Goal: Information Seeking & Learning: Learn about a topic

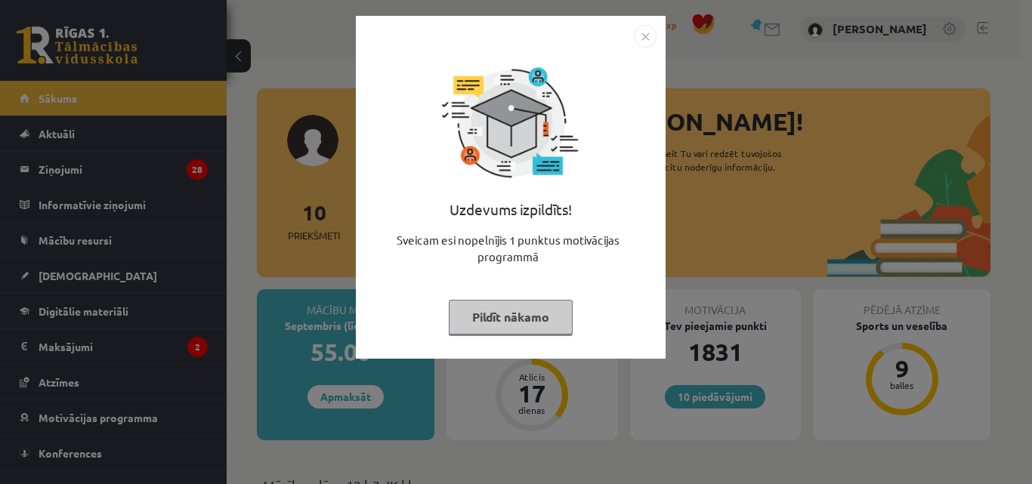
click at [544, 322] on button "Pildīt nākamo" at bounding box center [511, 317] width 124 height 35
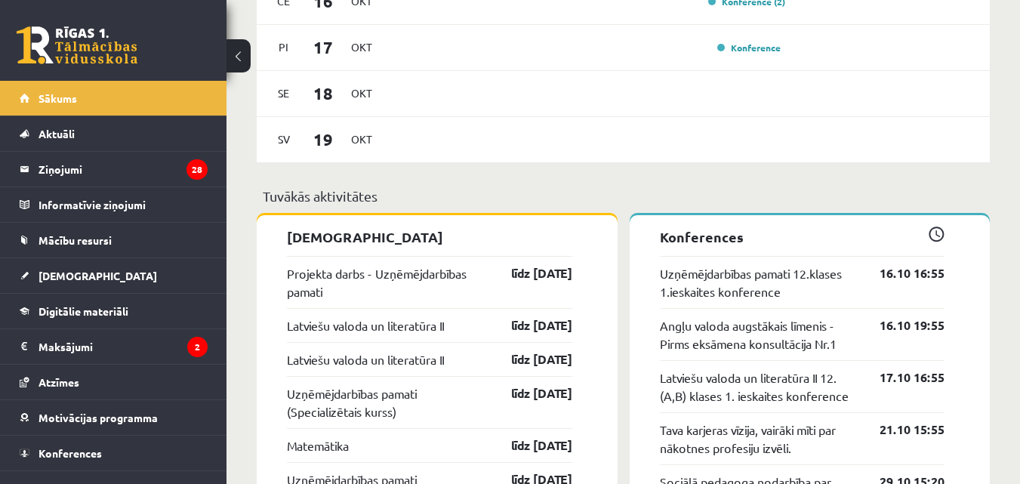
scroll to position [705, 0]
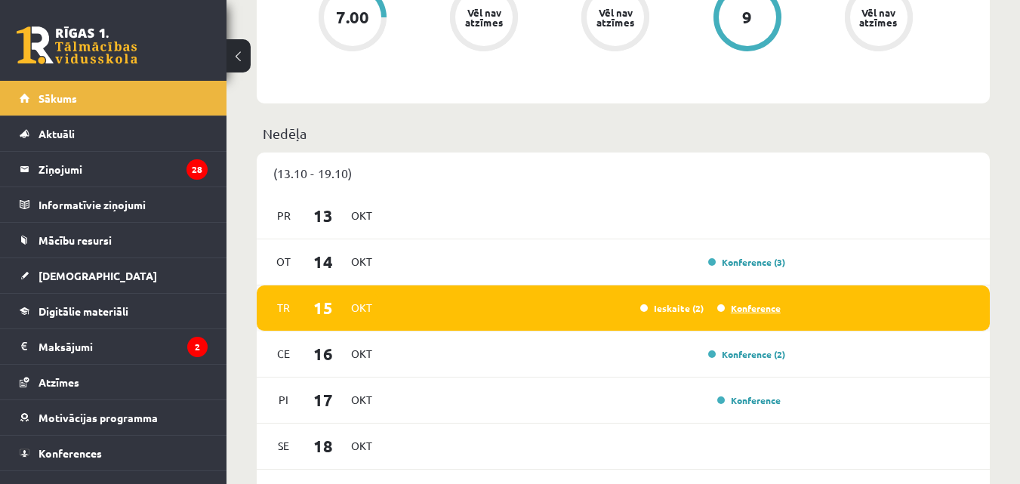
click at [747, 306] on link "Konference" at bounding box center [748, 308] width 63 height 12
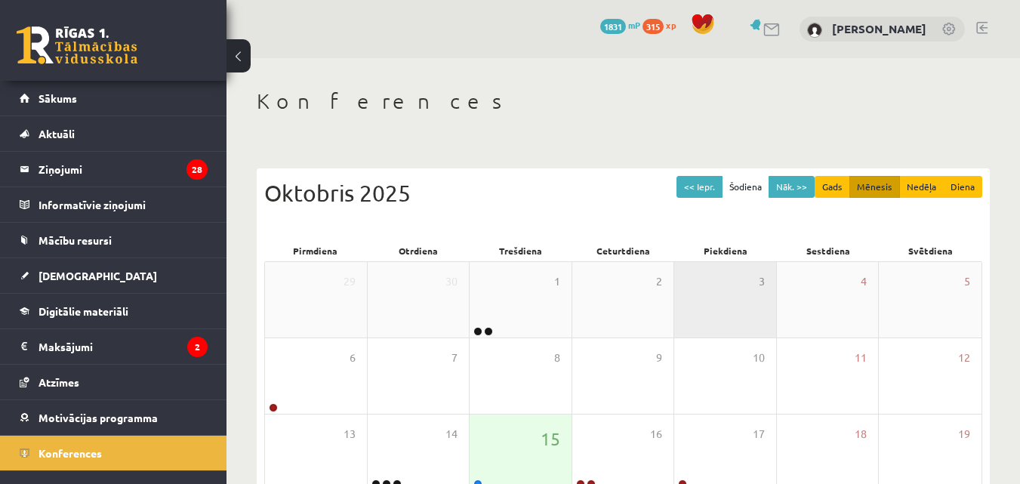
scroll to position [176, 0]
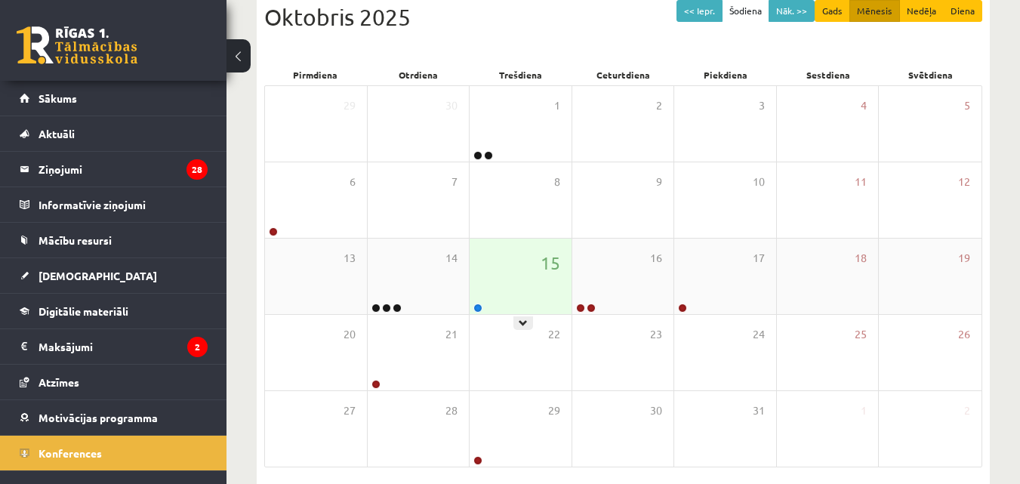
click at [549, 287] on div "15" at bounding box center [521, 277] width 102 height 76
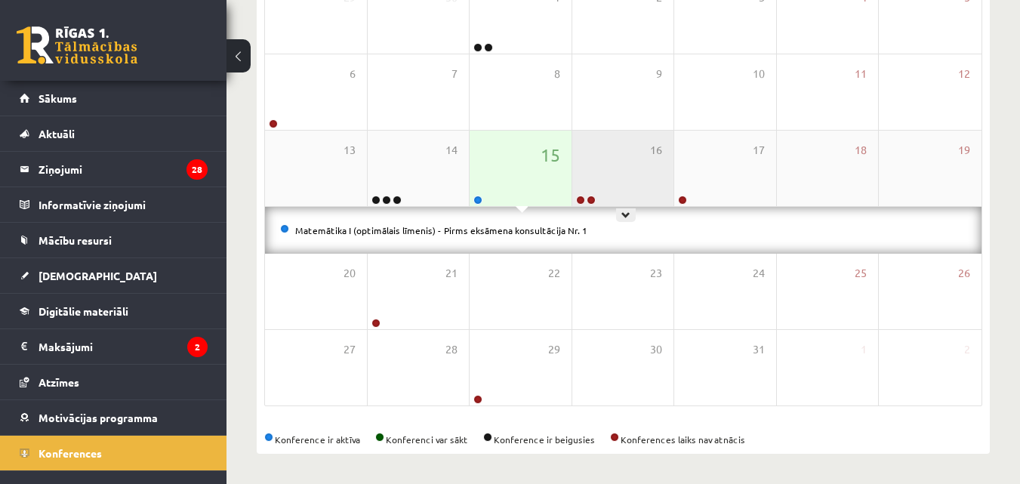
click at [618, 177] on div "16" at bounding box center [623, 169] width 102 height 76
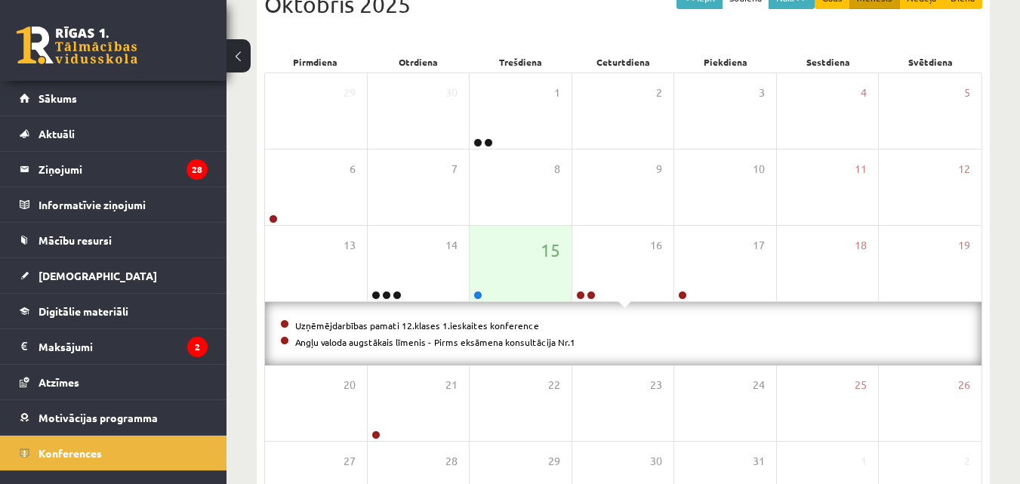
scroll to position [301, 0]
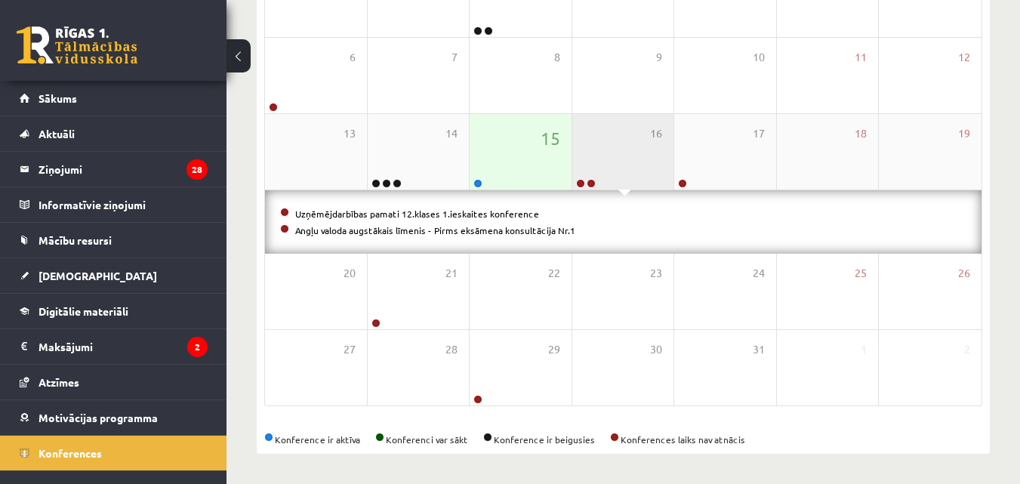
click at [584, 160] on div "16" at bounding box center [623, 152] width 102 height 76
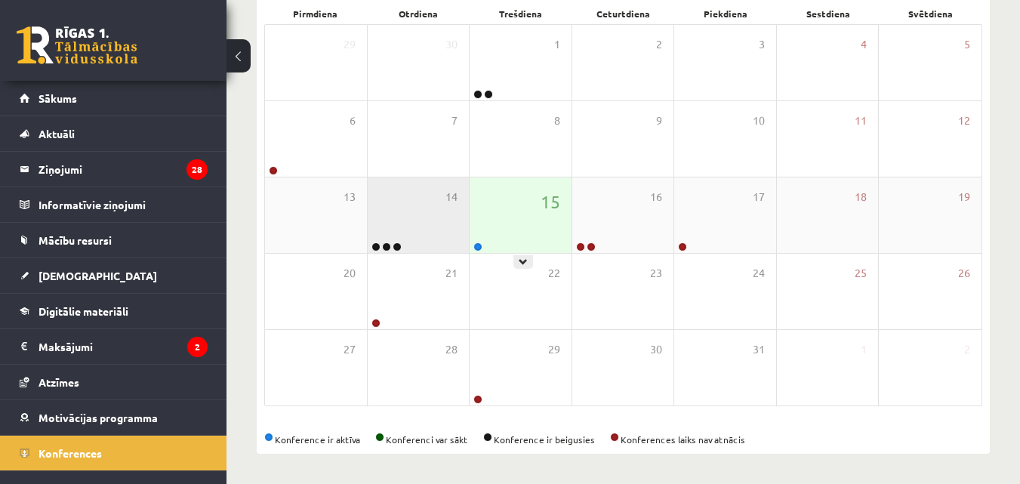
click at [436, 206] on div "14" at bounding box center [419, 215] width 102 height 76
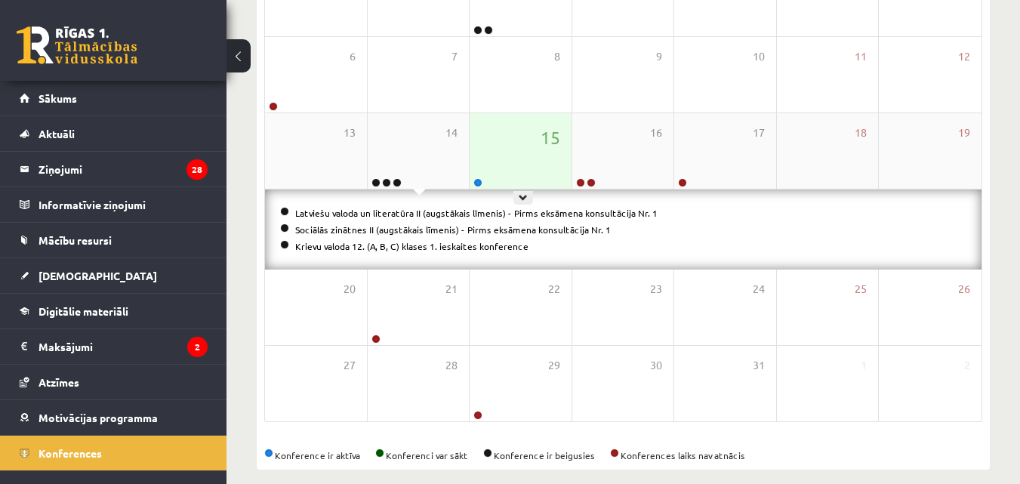
click at [507, 158] on div "15" at bounding box center [521, 151] width 102 height 76
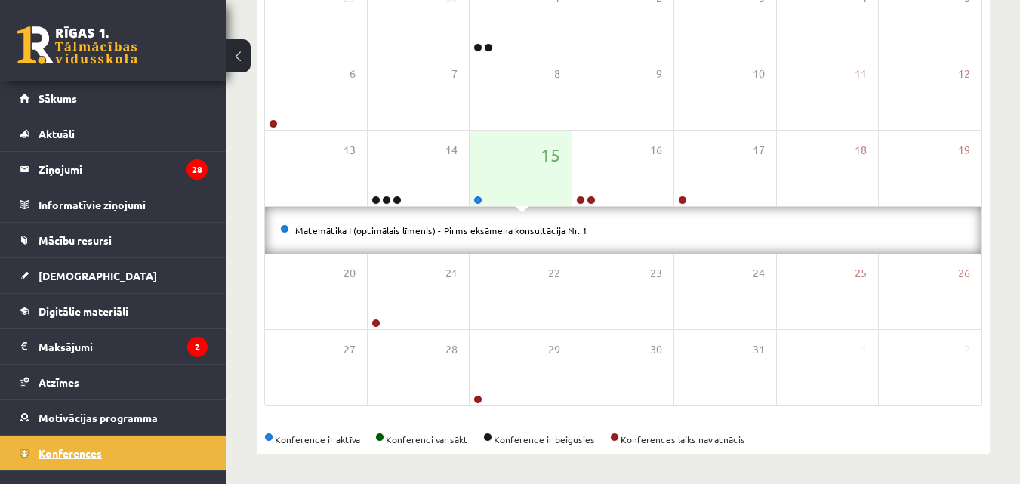
click at [111, 454] on link "Konferences" at bounding box center [114, 453] width 188 height 35
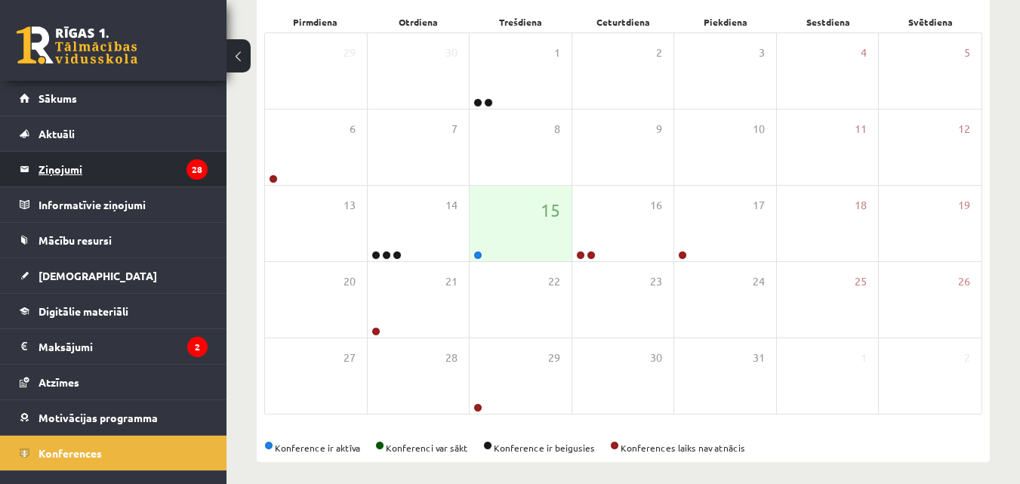
scroll to position [238, 0]
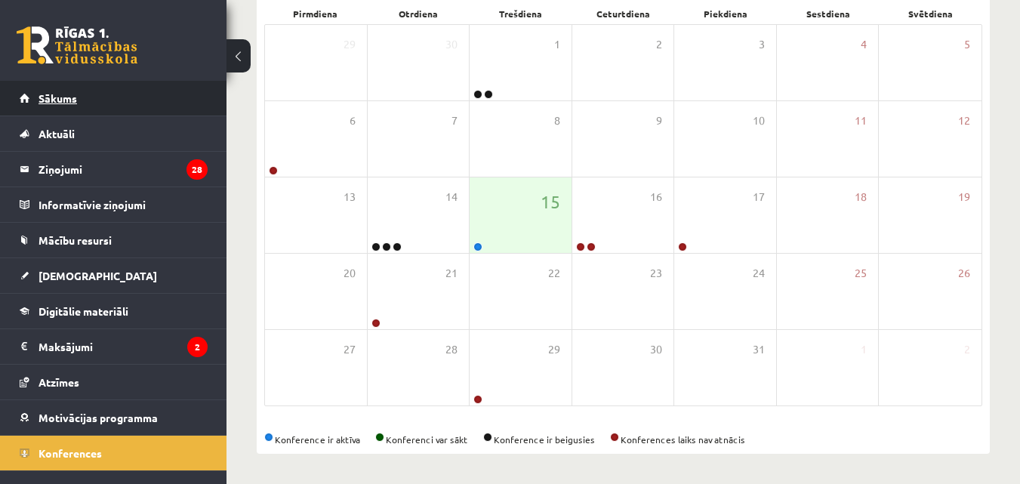
click at [159, 91] on link "Sākums" at bounding box center [114, 98] width 188 height 35
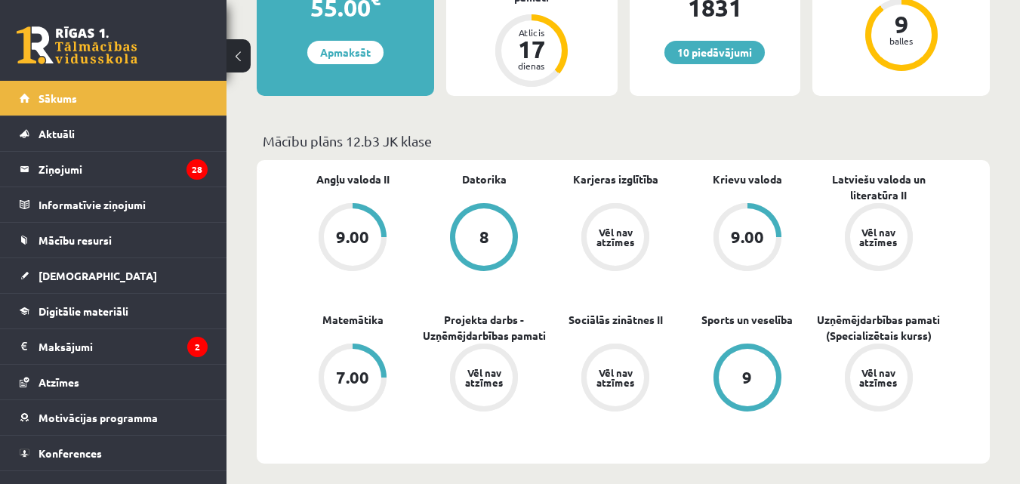
scroll to position [124, 0]
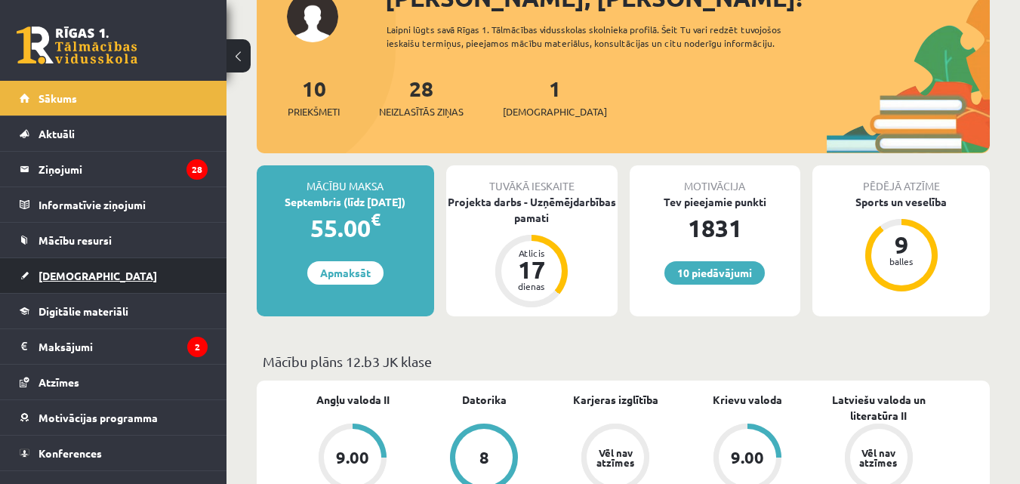
click at [85, 273] on link "[DEMOGRAPHIC_DATA]" at bounding box center [114, 275] width 188 height 35
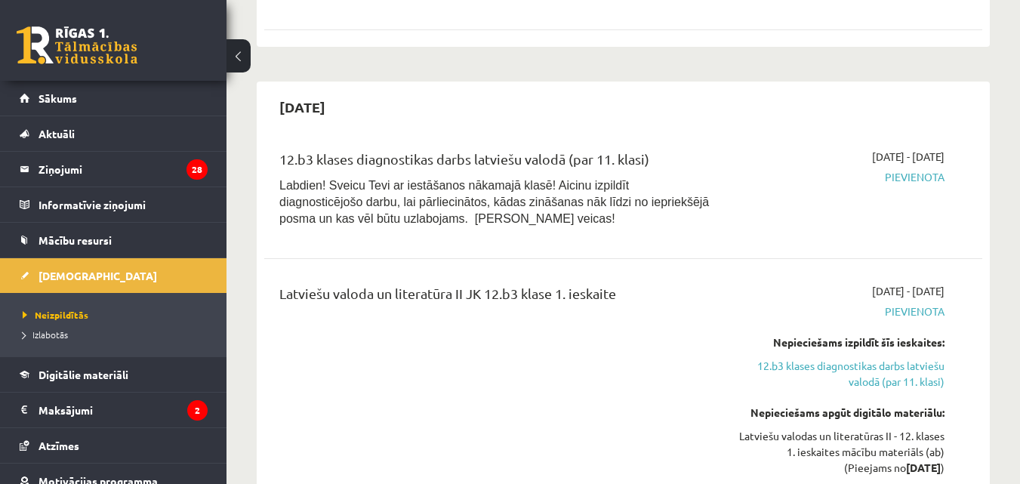
scroll to position [353, 0]
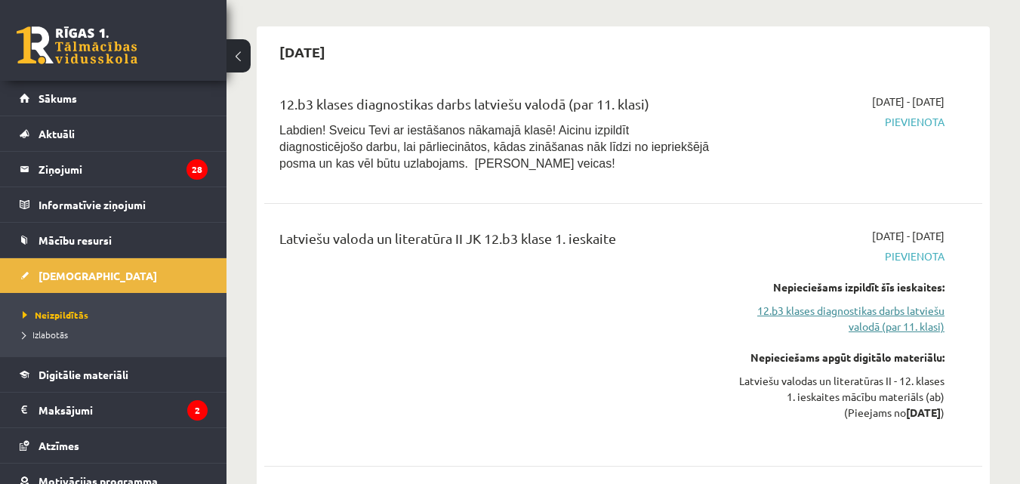
click at [880, 319] on link "12.b3 klases diagnostikas darbs latviešu valodā (par 11. klasi)" at bounding box center [841, 319] width 207 height 32
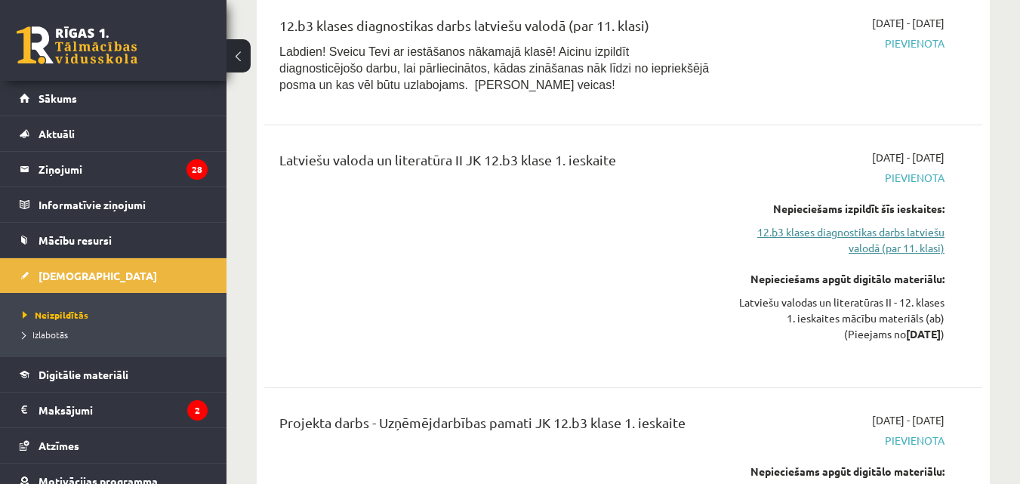
click at [891, 236] on link "12.b3 klases diagnostikas darbs latviešu valodā (par 11. klasi)" at bounding box center [841, 240] width 207 height 32
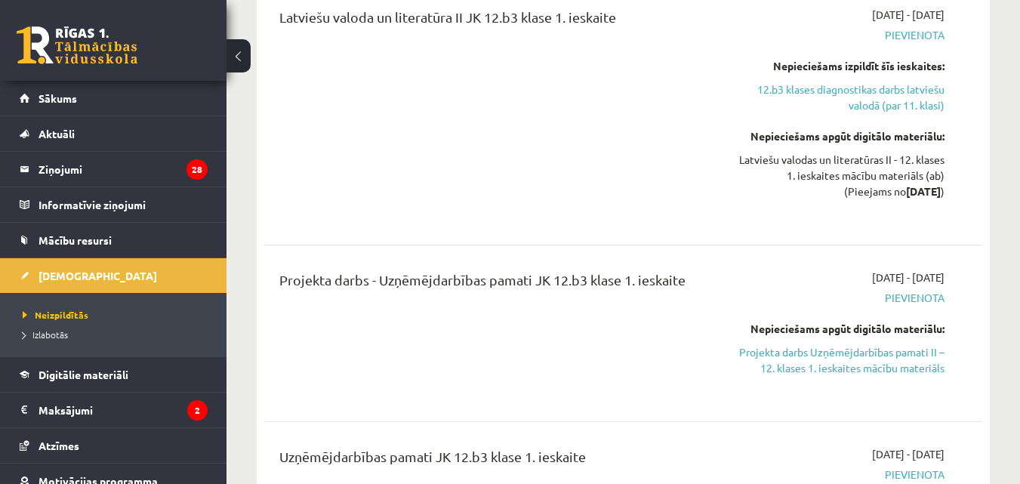
scroll to position [607, 0]
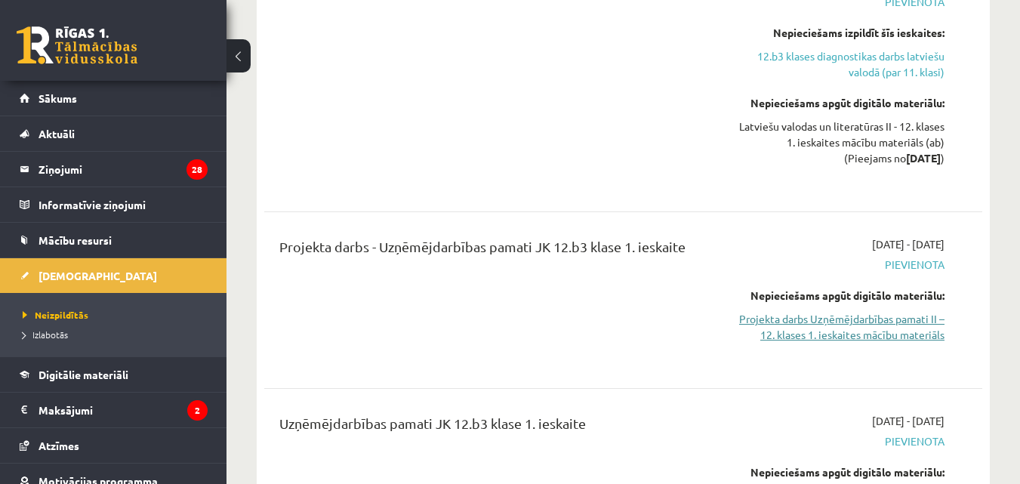
click at [823, 321] on link "Projekta darbs Uzņēmējdarbības pamati II – 12. klases 1. ieskaites mācību mater…" at bounding box center [841, 327] width 207 height 32
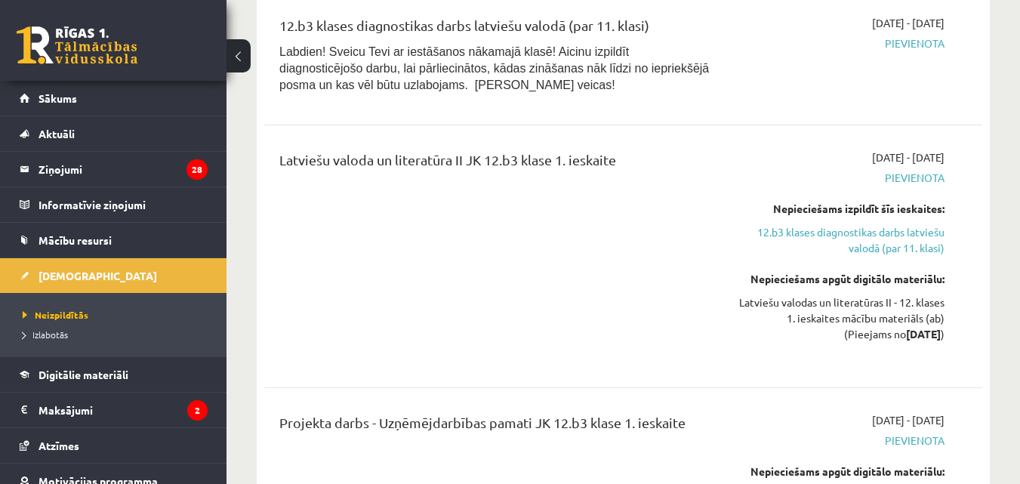
scroll to position [0, 0]
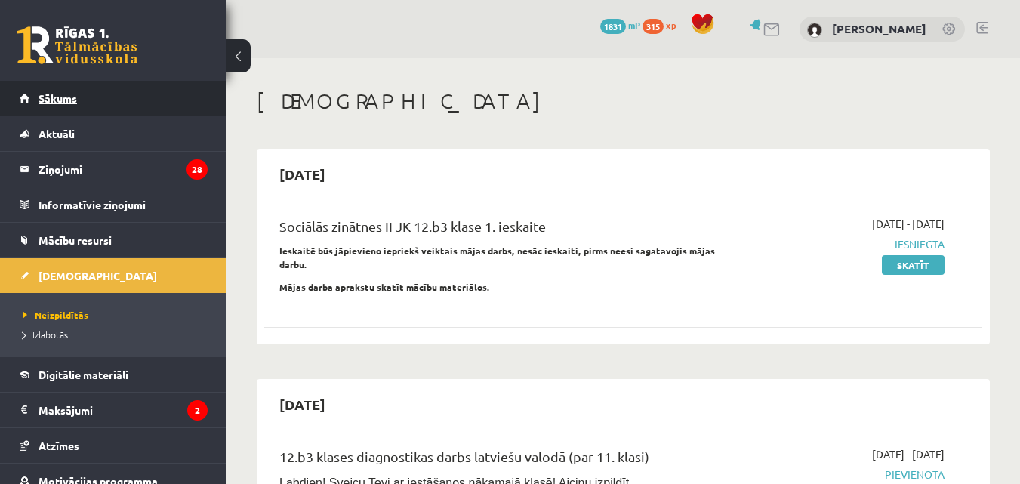
click at [97, 101] on link "Sākums" at bounding box center [114, 98] width 188 height 35
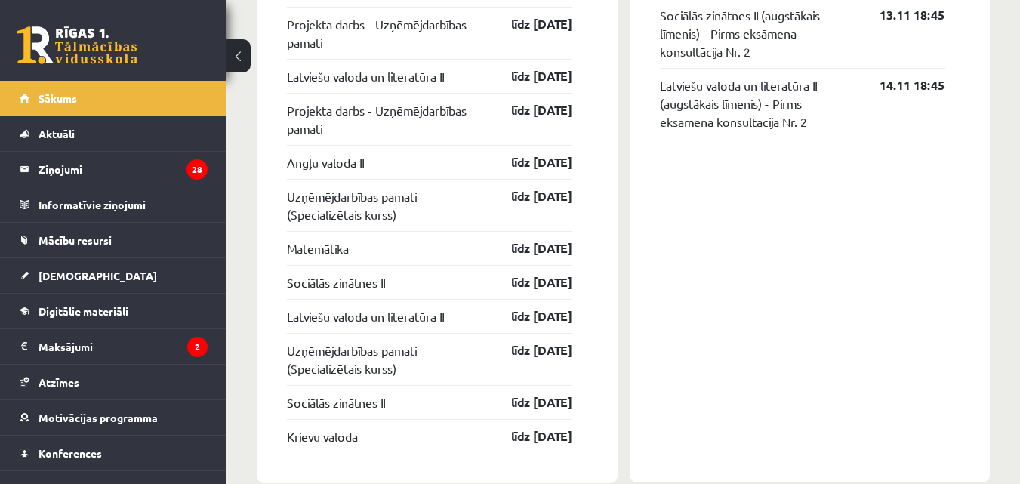
scroll to position [1886, 0]
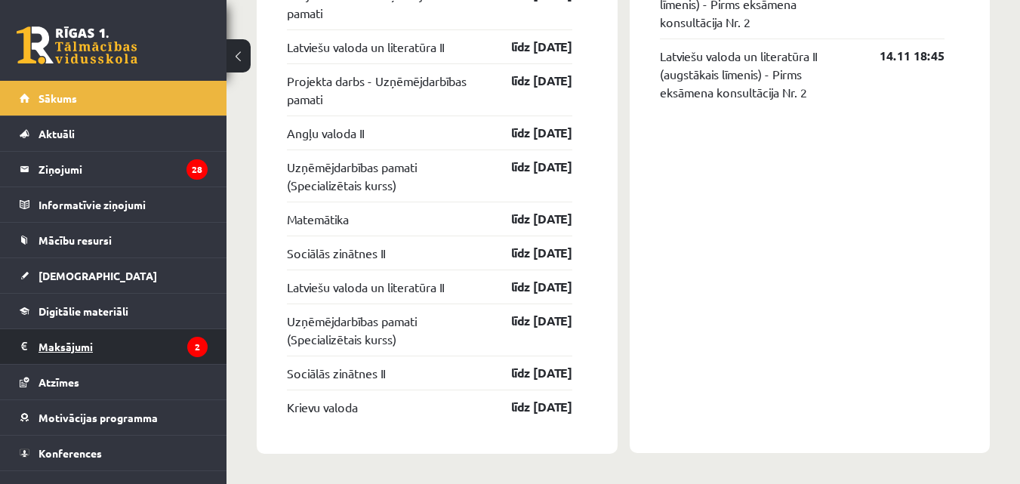
click at [100, 356] on legend "Maksājumi 2" at bounding box center [123, 346] width 169 height 35
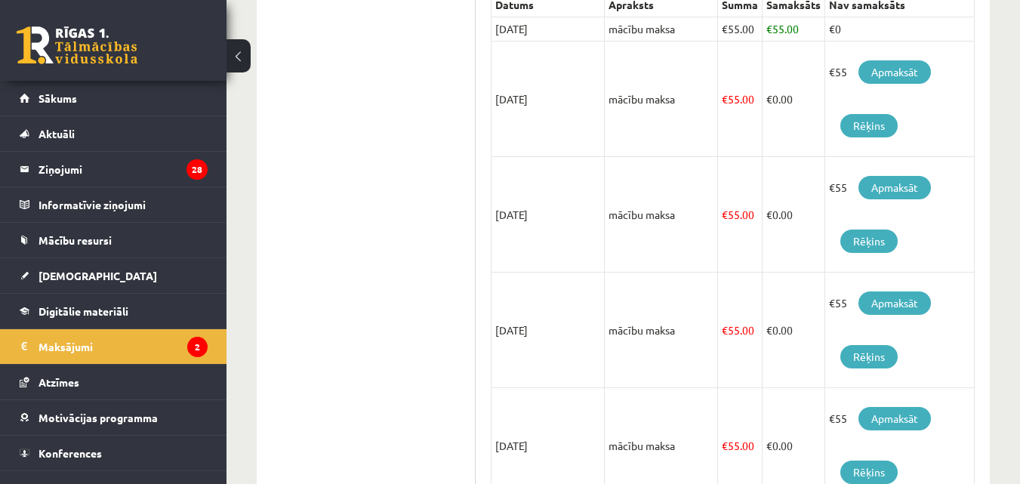
scroll to position [188, 0]
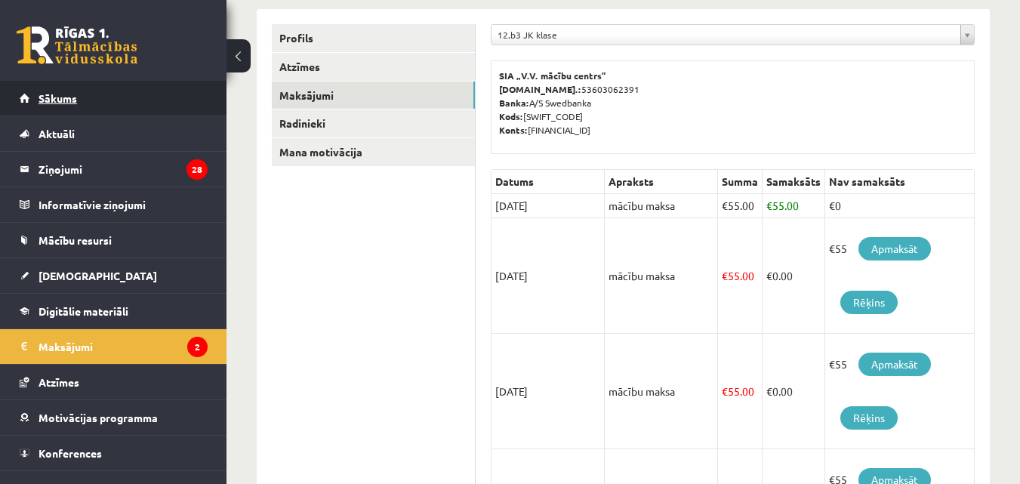
click at [95, 101] on link "Sākums" at bounding box center [114, 98] width 188 height 35
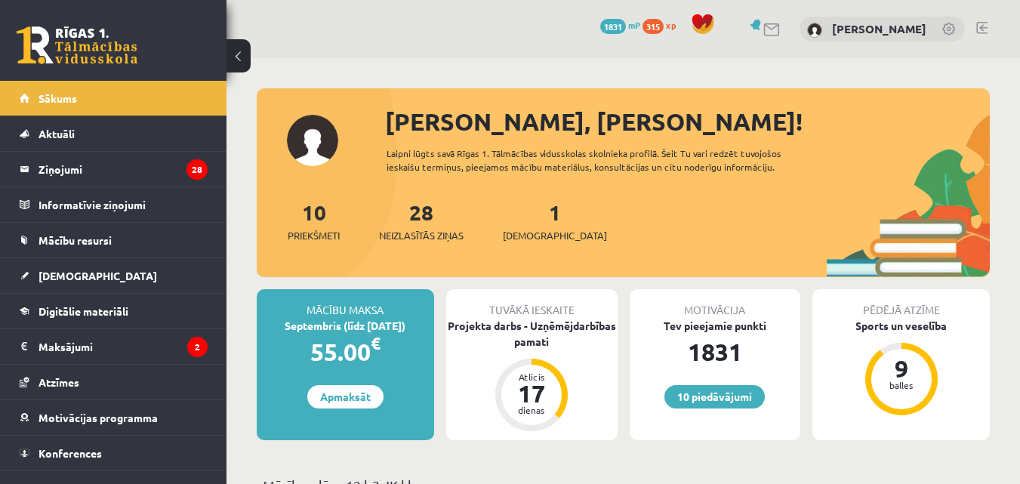
click at [942, 30] on div "[PERSON_NAME]" at bounding box center [882, 30] width 165 height 26
click at [922, 26] on link "[PERSON_NAME]" at bounding box center [879, 28] width 94 height 15
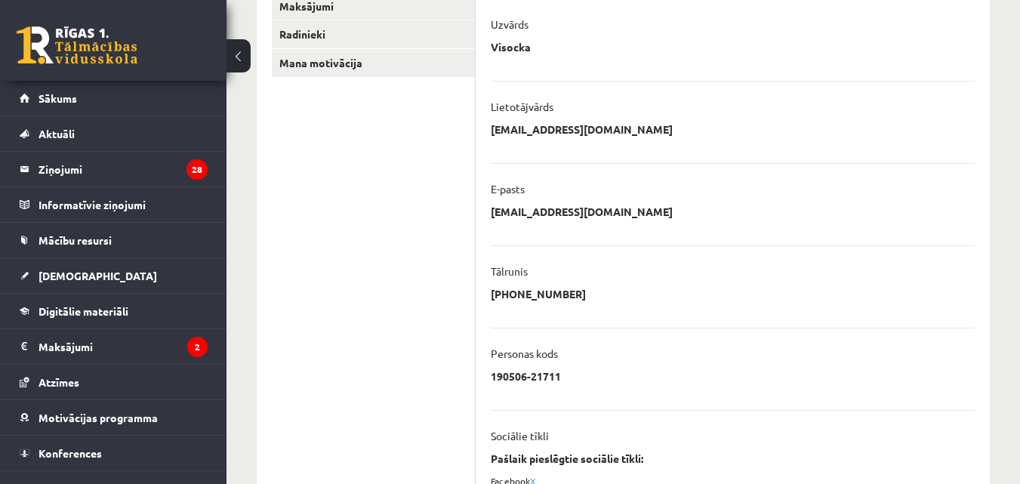
scroll to position [133, 0]
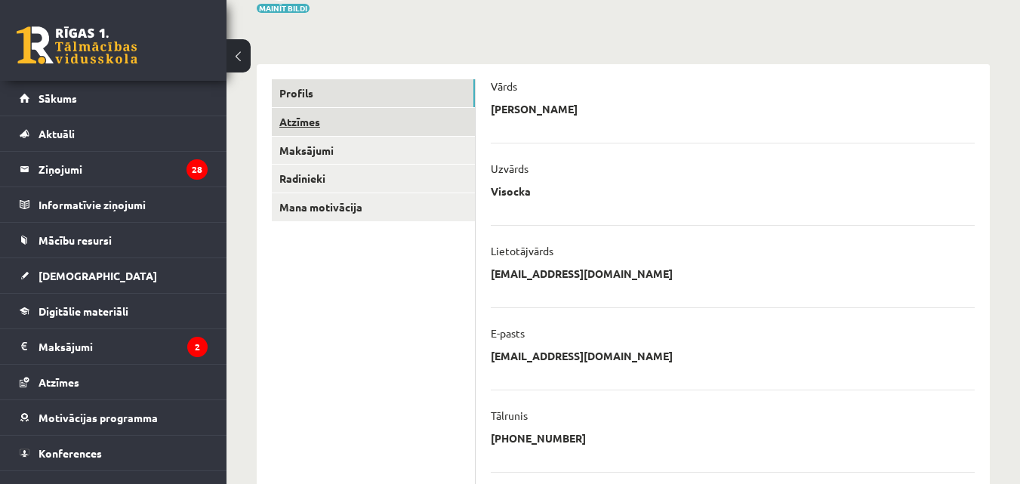
click at [328, 119] on link "Atzīmes" at bounding box center [373, 122] width 203 height 28
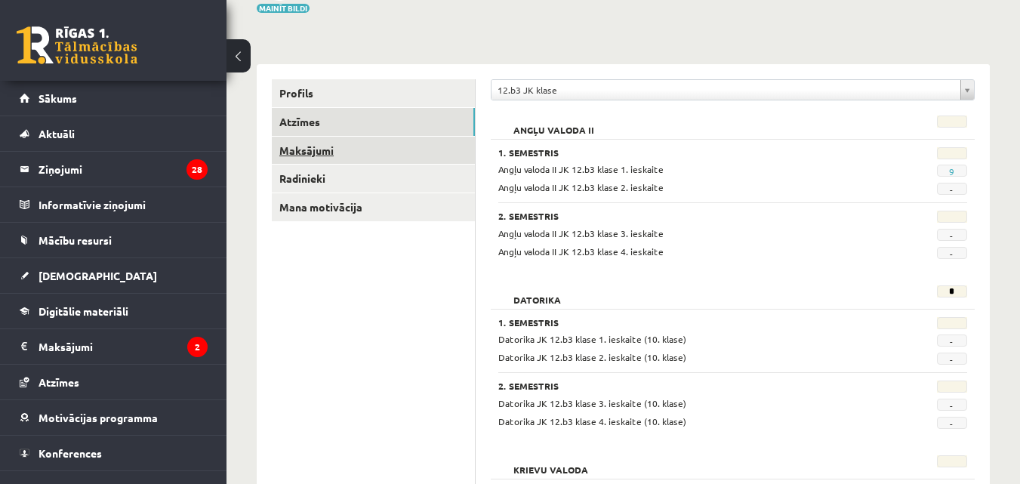
click at [342, 143] on link "Maksājumi" at bounding box center [373, 151] width 203 height 28
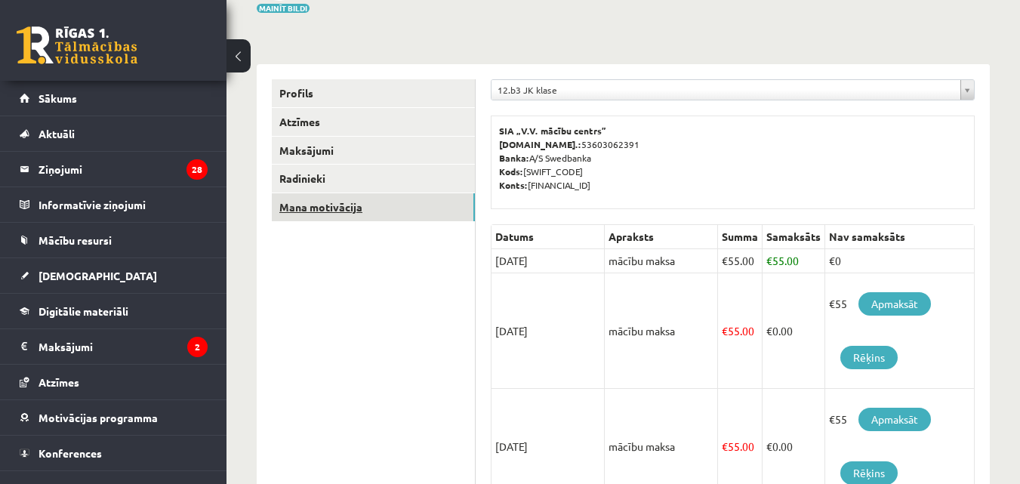
click at [334, 207] on link "Mana motivācija" at bounding box center [373, 207] width 203 height 28
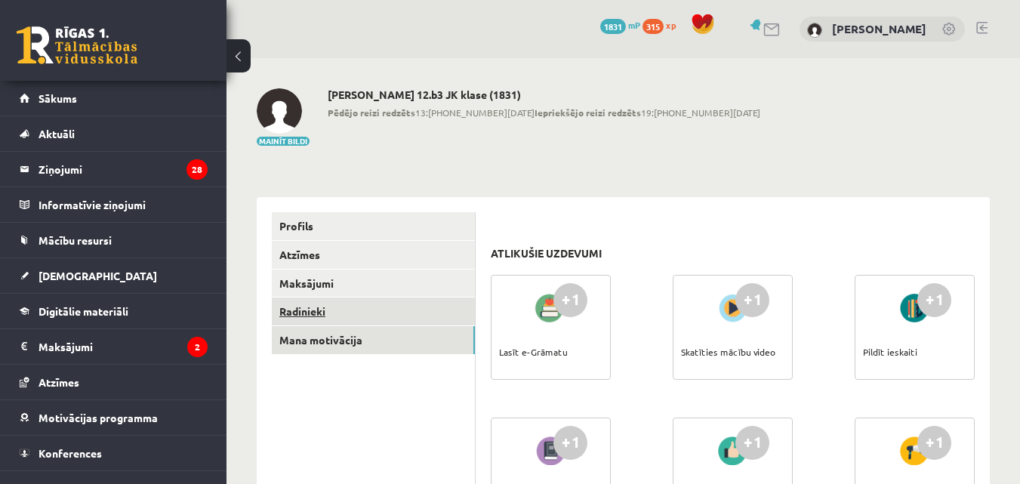
click at [437, 310] on link "Radinieki" at bounding box center [373, 312] width 203 height 28
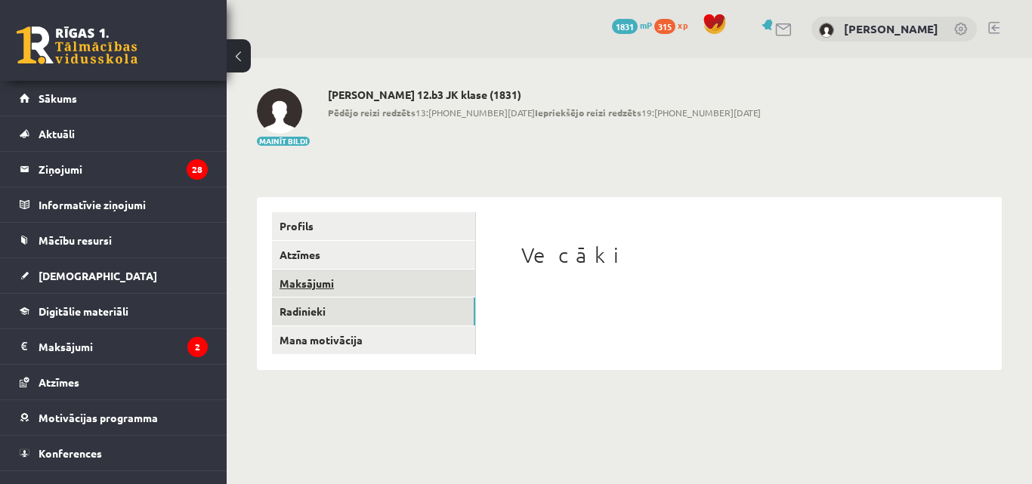
click at [442, 280] on link "Maksājumi" at bounding box center [373, 284] width 203 height 28
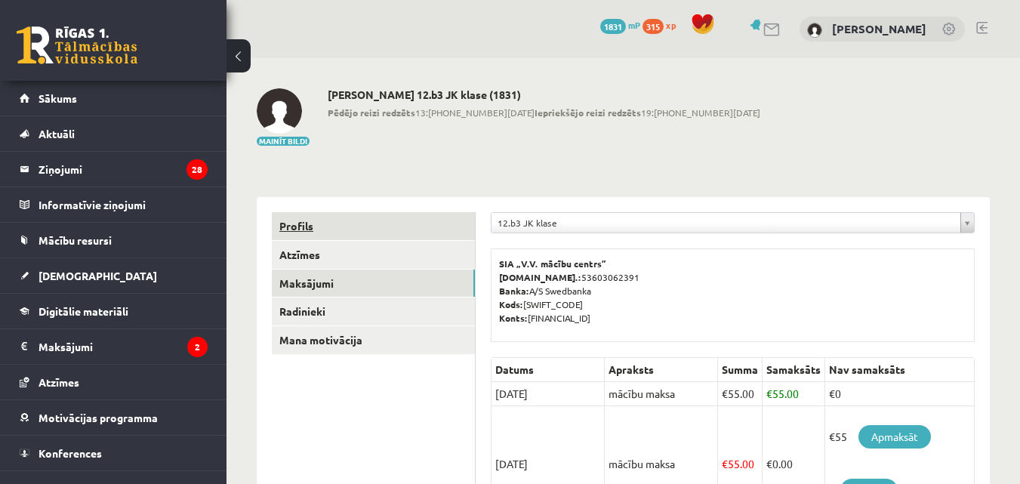
click at [359, 230] on link "Profils" at bounding box center [373, 226] width 203 height 28
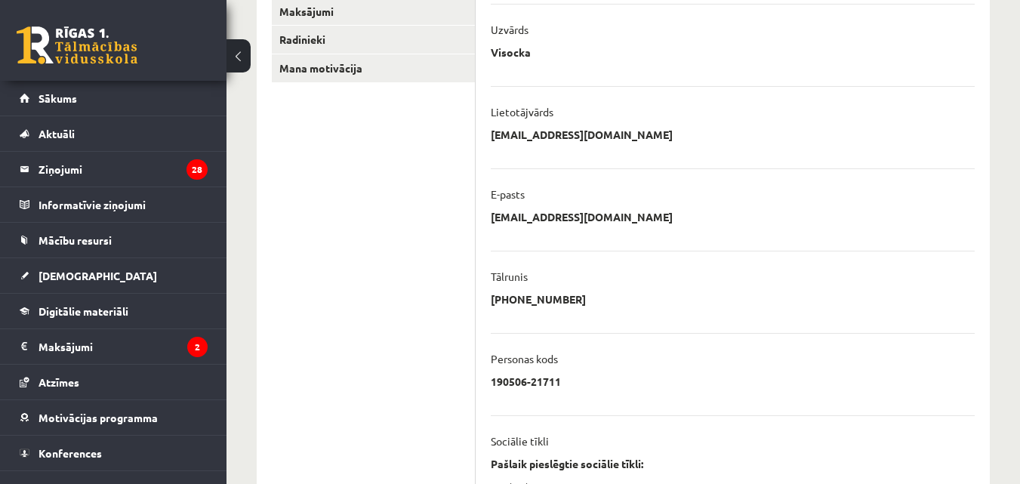
scroll to position [133, 0]
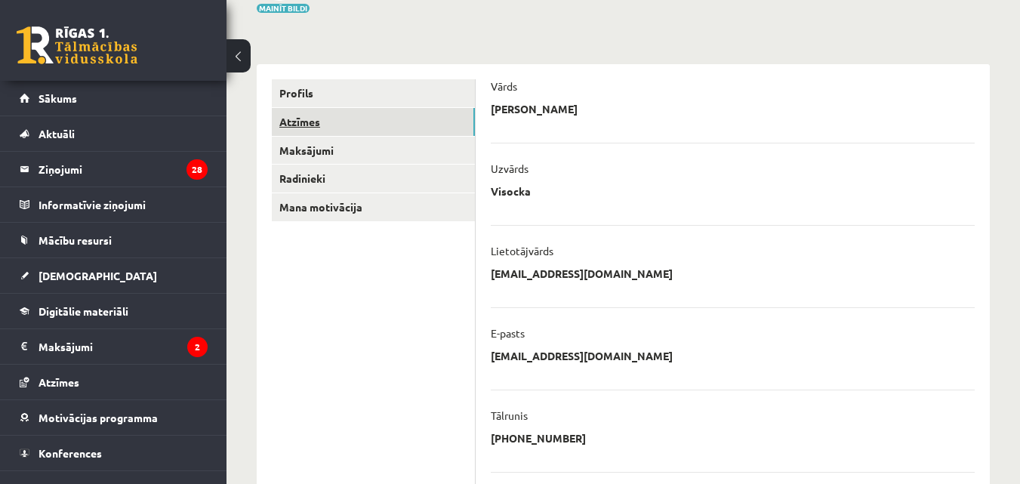
click at [359, 122] on link "Atzīmes" at bounding box center [373, 122] width 203 height 28
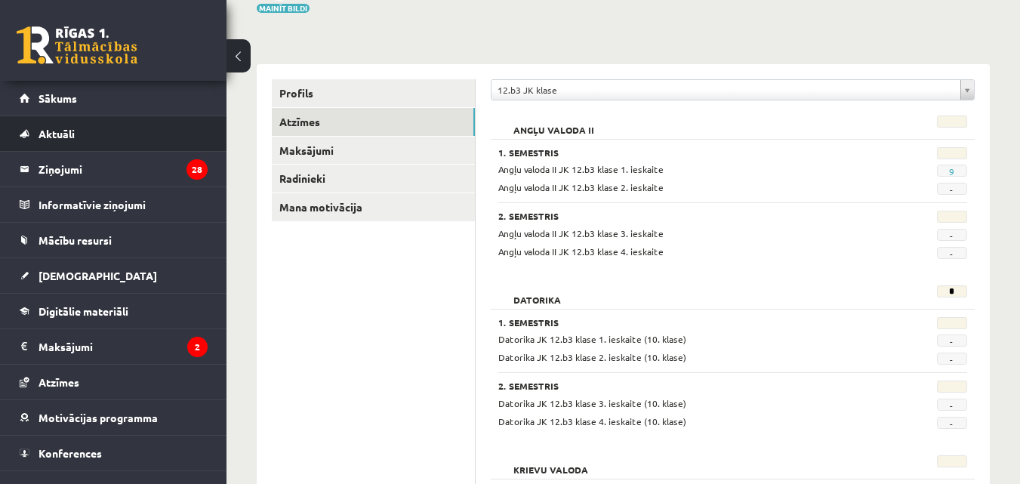
click at [129, 116] on li "Aktuāli Kā mācīties eSKOLĀ Kontakti Normatīvie akti Online konsultācijas Skolot…" at bounding box center [113, 134] width 227 height 36
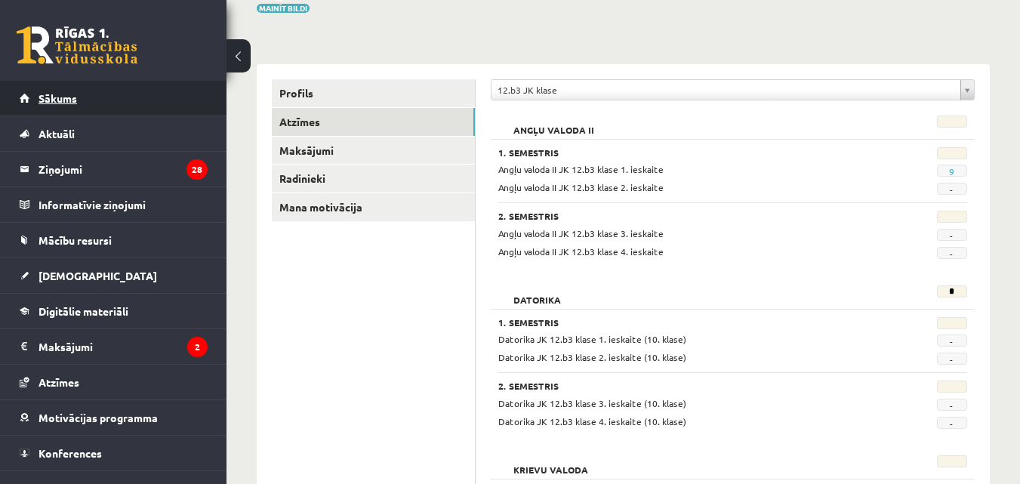
click at [136, 101] on link "Sākums" at bounding box center [114, 98] width 188 height 35
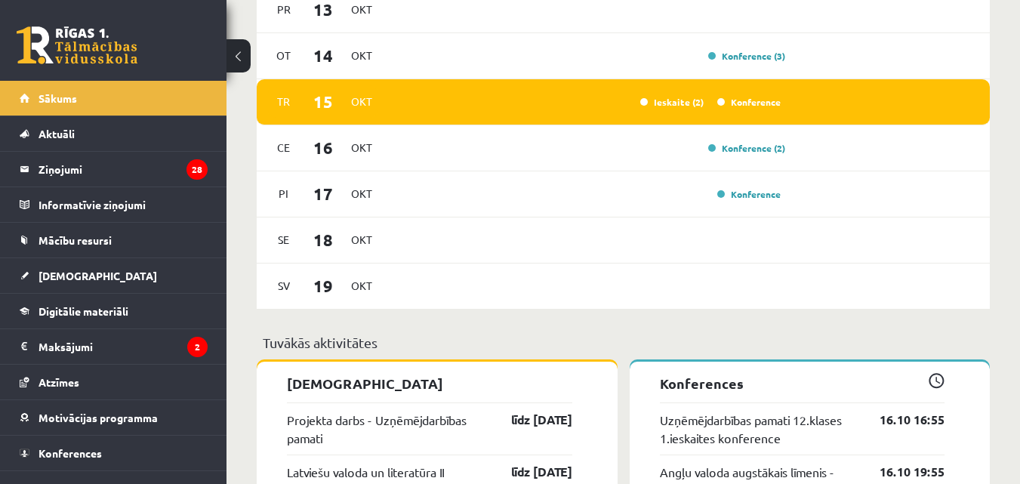
scroll to position [881, 0]
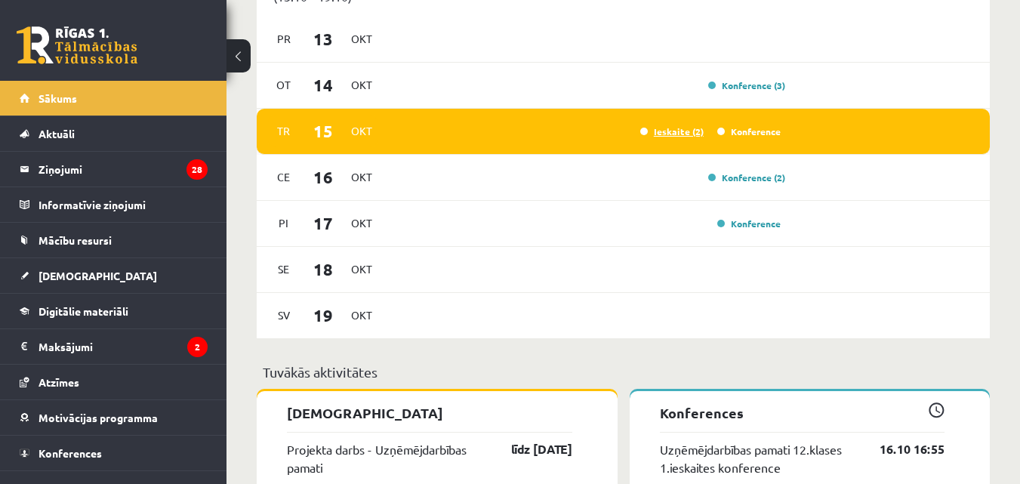
click at [670, 128] on link "Ieskaite (2)" at bounding box center [671, 131] width 63 height 12
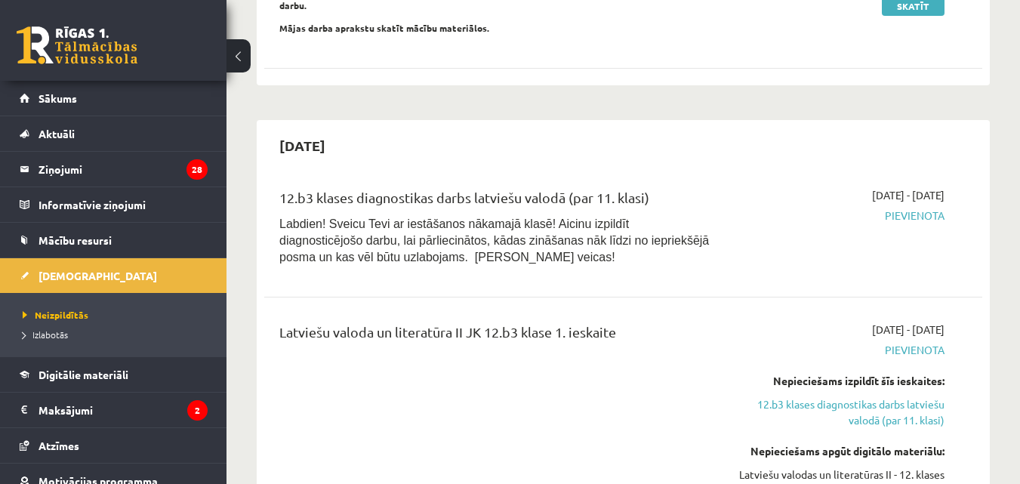
scroll to position [353, 0]
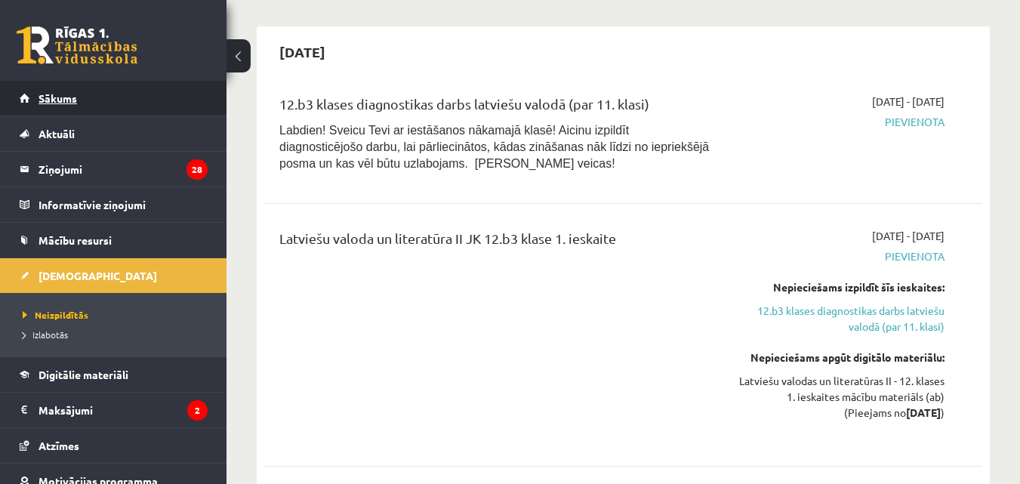
click at [134, 88] on link "Sākums" at bounding box center [114, 98] width 188 height 35
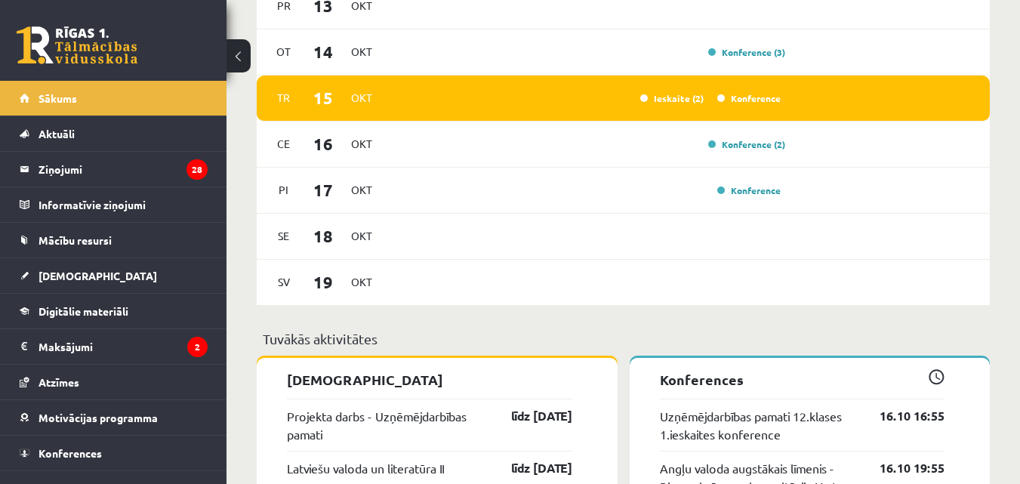
scroll to position [881, 0]
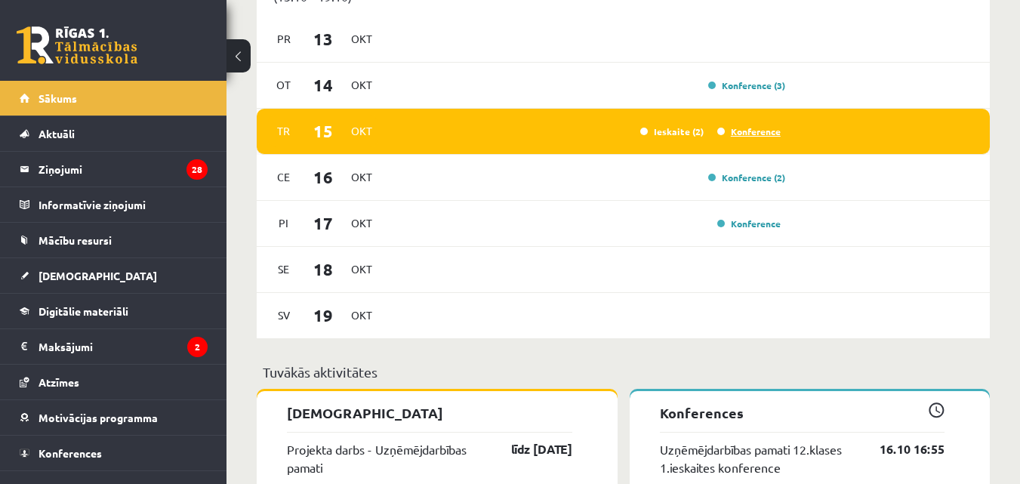
click at [750, 130] on link "Konference" at bounding box center [748, 131] width 63 height 12
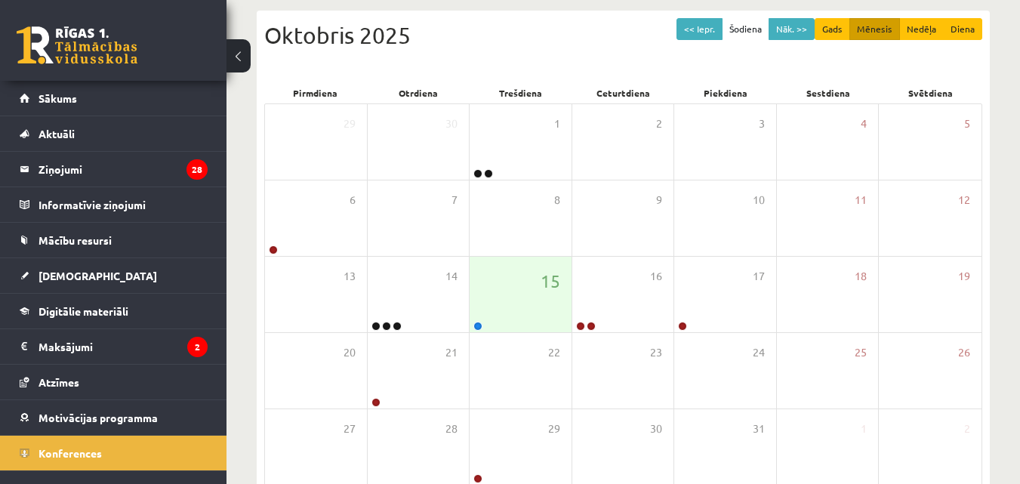
scroll to position [238, 0]
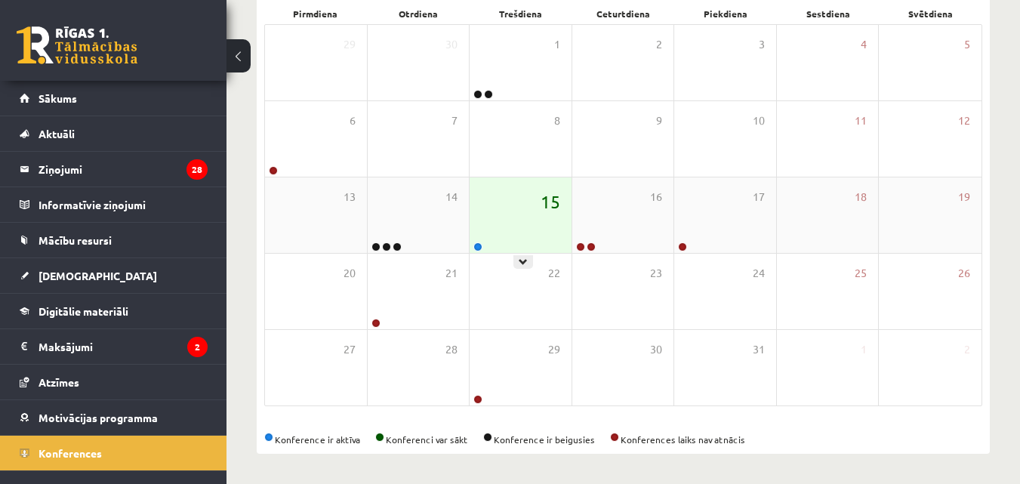
click at [554, 203] on span "15" at bounding box center [551, 202] width 20 height 26
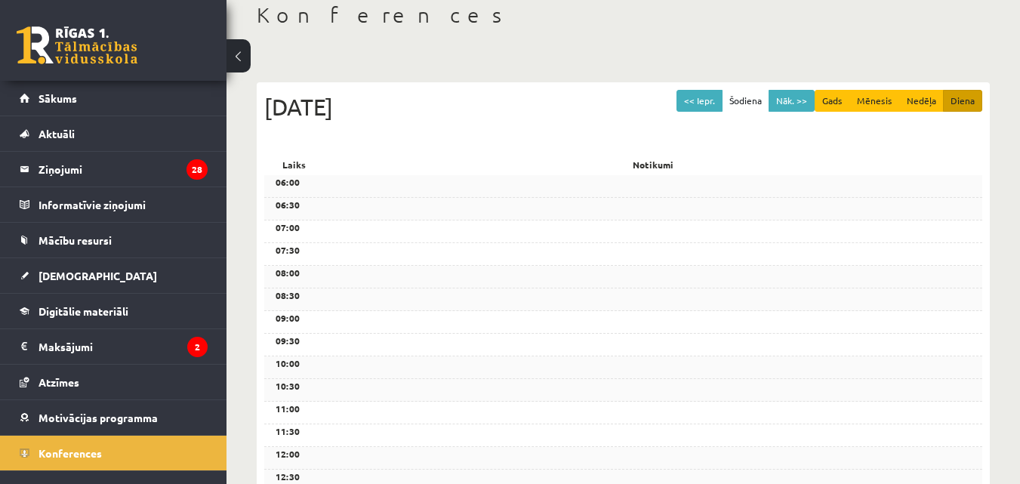
scroll to position [52, 0]
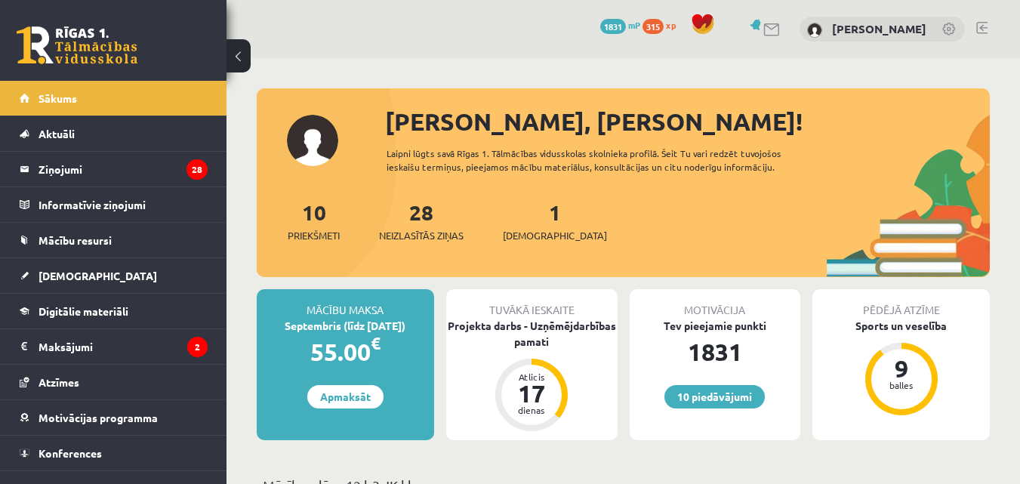
scroll to position [868, 0]
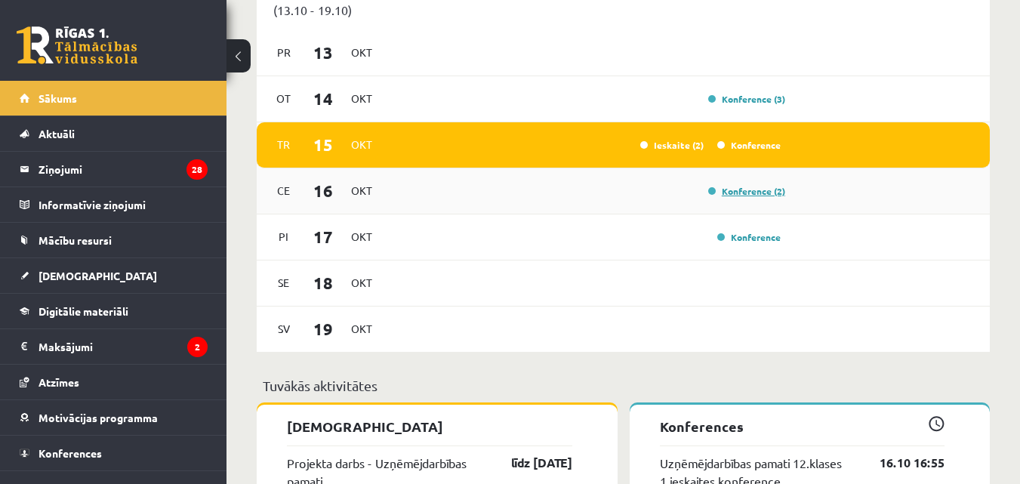
click at [745, 192] on link "Konference (2)" at bounding box center [746, 191] width 77 height 12
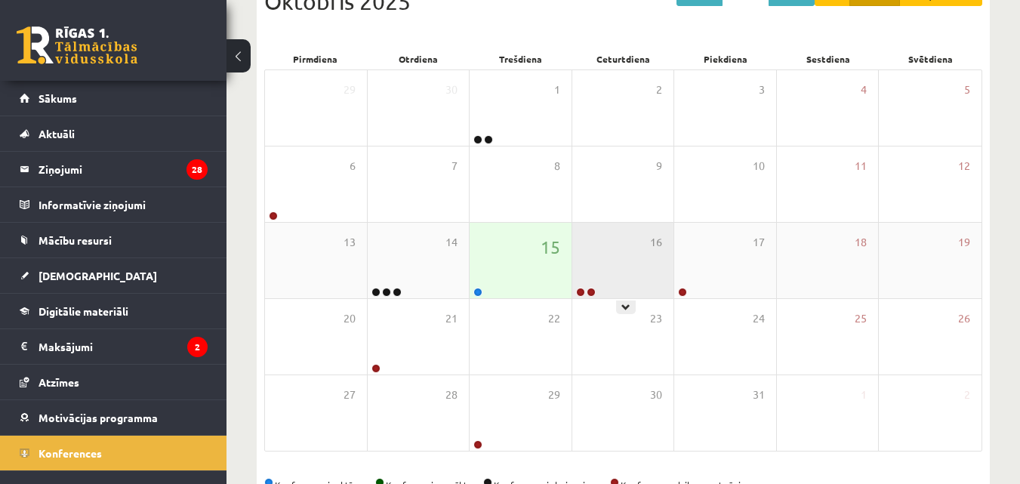
scroll to position [238, 0]
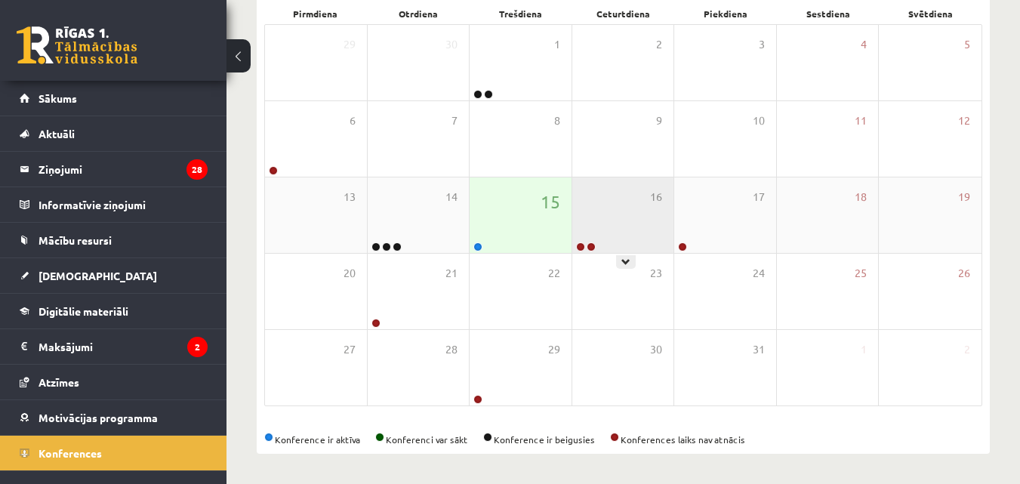
click at [624, 230] on div "16" at bounding box center [623, 215] width 102 height 76
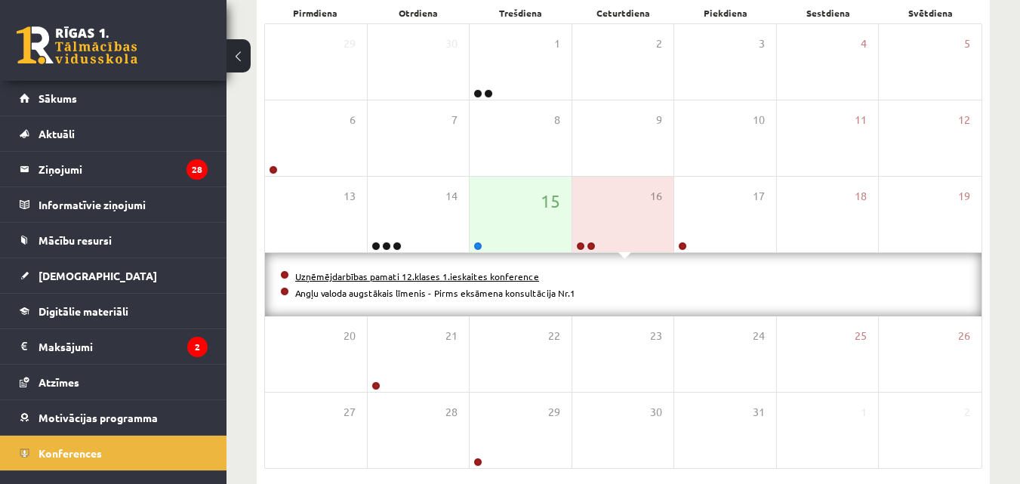
click at [461, 276] on link "Uzņēmējdarbības pamati 12.klases 1.ieskaites konference" at bounding box center [417, 276] width 244 height 12
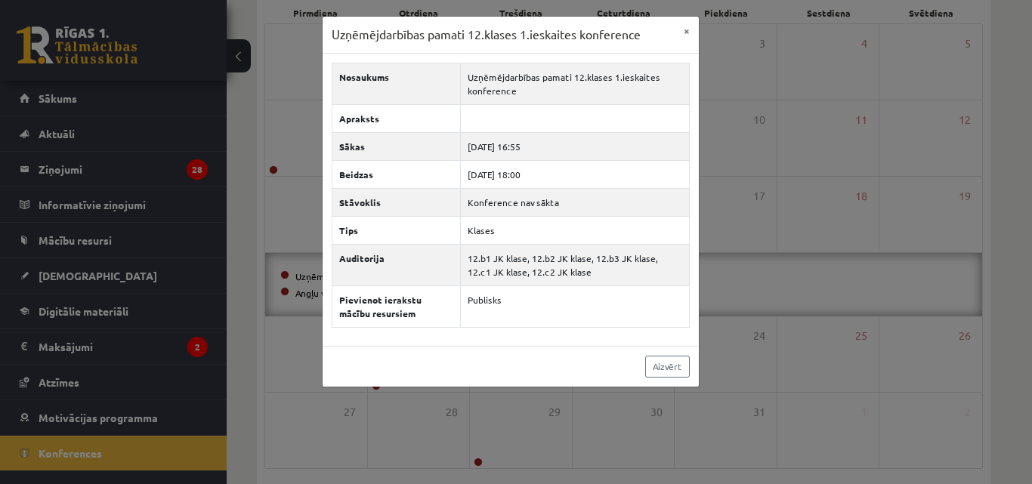
click at [660, 430] on div "Uzņēmējdarbības pamati 12.klases 1.ieskaites konference × Nosaukums Uzņēmējdarb…" at bounding box center [516, 242] width 1032 height 484
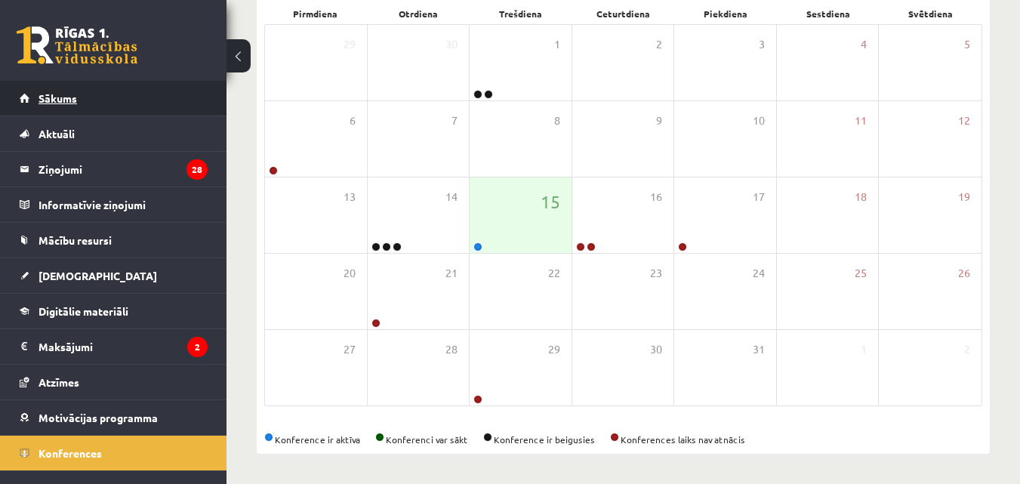
click at [150, 106] on link "Sākums" at bounding box center [114, 98] width 188 height 35
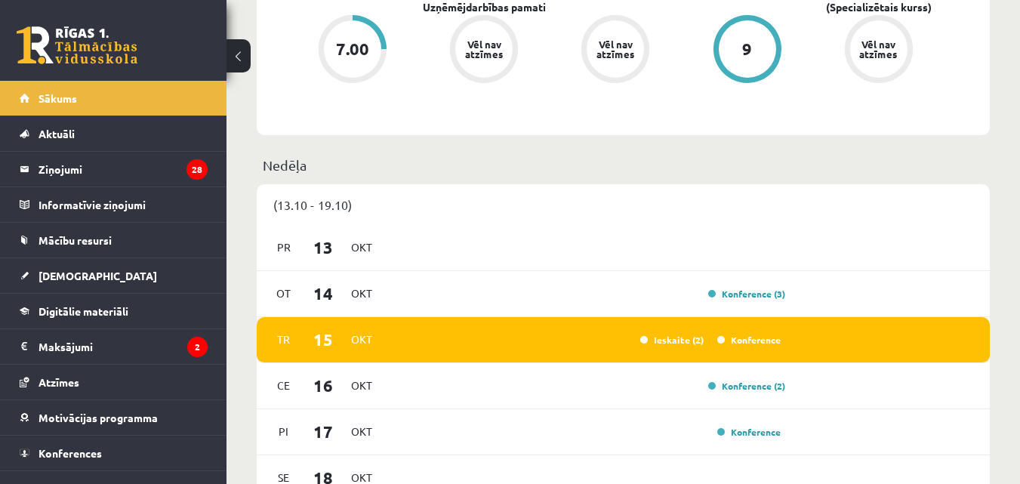
scroll to position [705, 0]
